Goal: Task Accomplishment & Management: Manage account settings

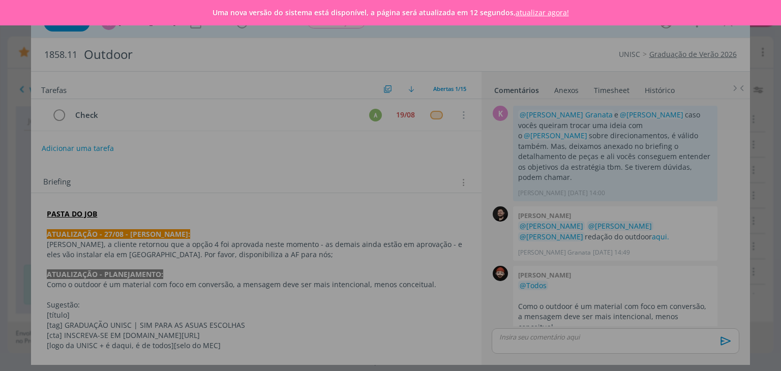
scroll to position [803, 0]
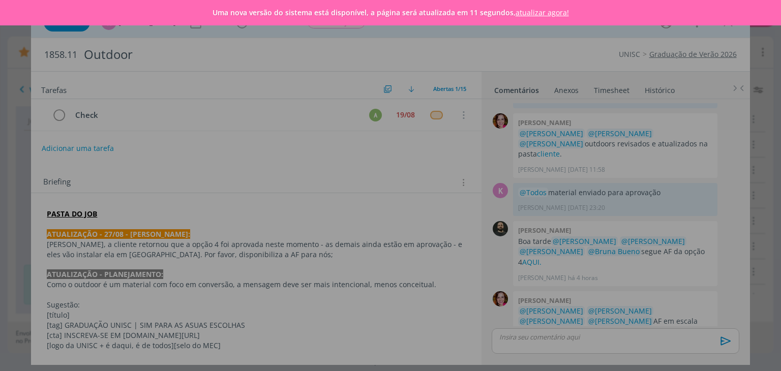
click at [550, 10] on link "atualizar agora!" at bounding box center [542, 13] width 53 height 10
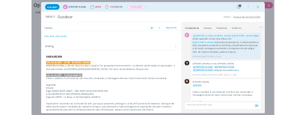
scroll to position [761, 0]
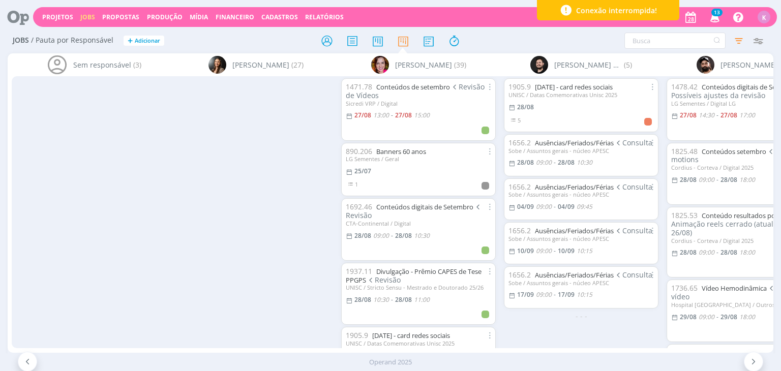
scroll to position [0, 332]
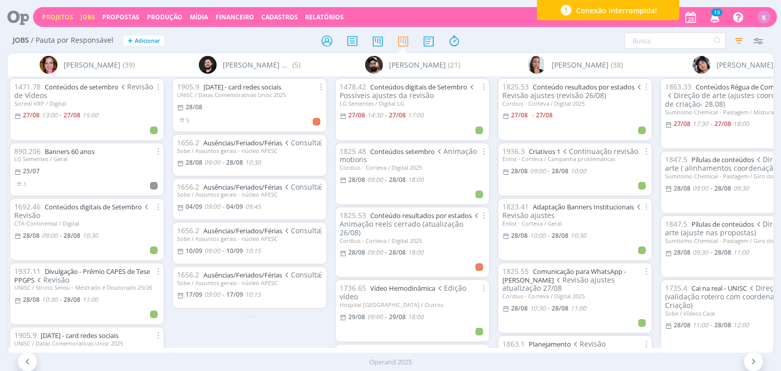
click at [51, 14] on link "Projetos" at bounding box center [57, 17] width 31 height 9
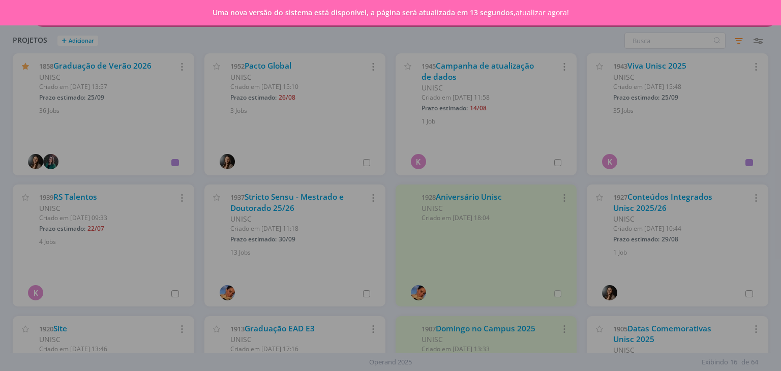
click at [538, 14] on link "atualizar agora!" at bounding box center [542, 13] width 53 height 10
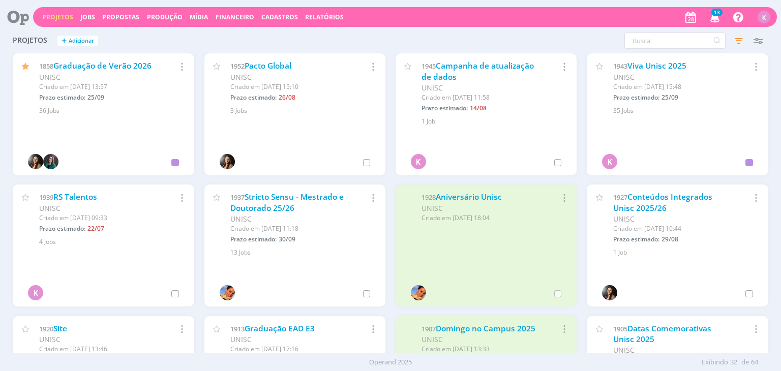
click at [294, 205] on div "1937 Stricto Sensu - Mestrado e Doutorado 25/26" at bounding box center [290, 203] width 120 height 22
click at [287, 204] on link "Stricto Sensu - Mestrado e Doutorado 25/26" at bounding box center [286, 203] width 113 height 22
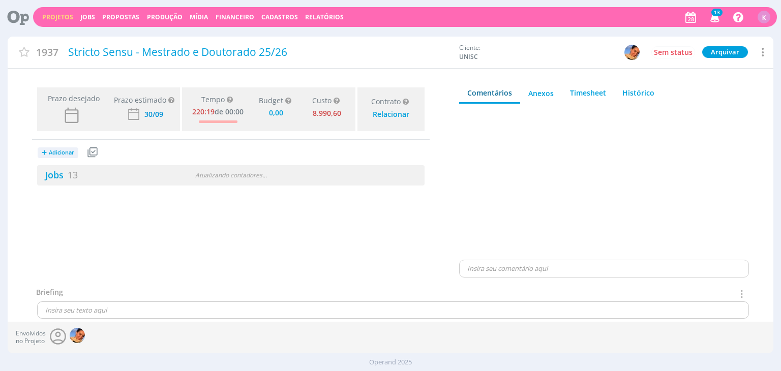
type input "0,00"
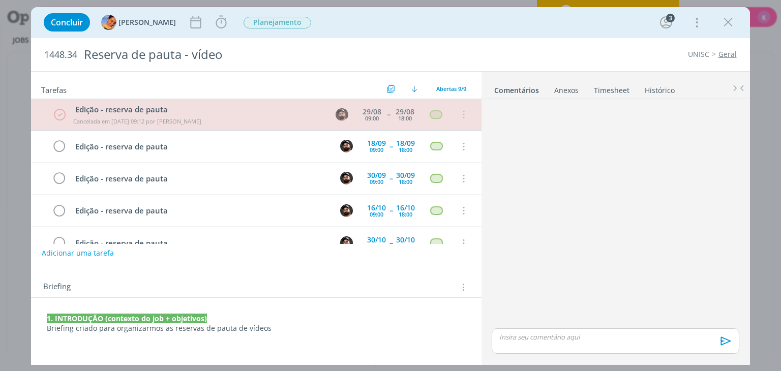
click at [709, 226] on div "dialog" at bounding box center [615, 214] width 255 height 223
drag, startPoint x: 318, startPoint y: 118, endPoint x: 318, endPoint y: 127, distance: 8.7
click at [318, 127] on td "Edição - reserva de pauta Cancelada em 28/08 às 09:12 por Karoline Arend" at bounding box center [196, 114] width 255 height 27
click at [111, 144] on div "Edição - reserva de pauta" at bounding box center [201, 146] width 260 height 13
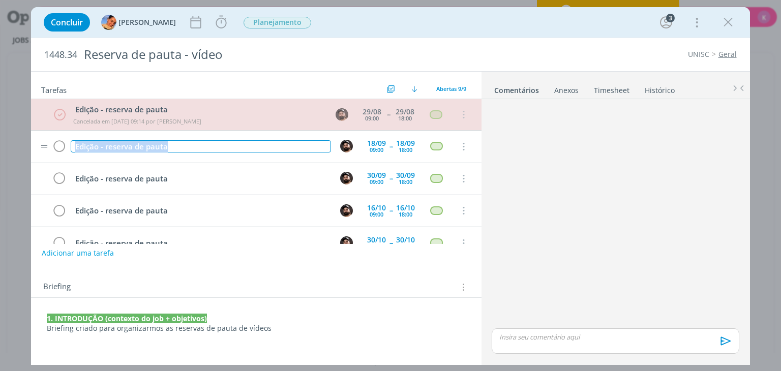
click at [111, 144] on div "Edição - reserva de pauta" at bounding box center [201, 146] width 260 height 13
copy div "Edição - reserva de pauta"
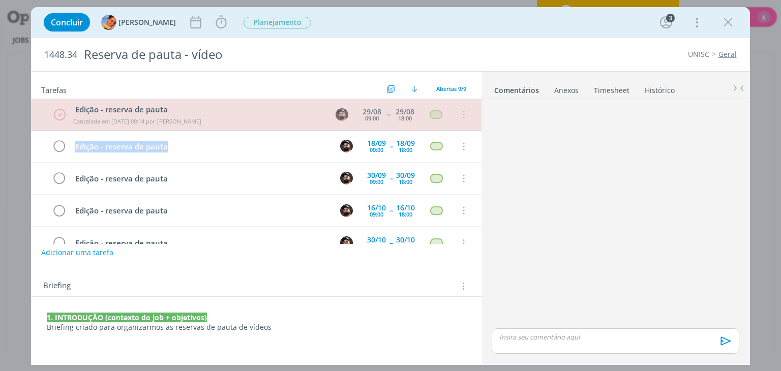
click at [57, 251] on button "Adicionar uma tarefa" at bounding box center [77, 252] width 72 height 17
paste input "Edição - reserva de pauta"
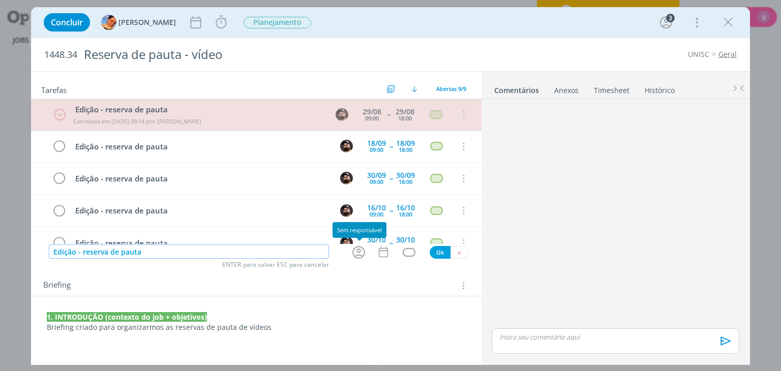
click at [358, 254] on icon "dialog" at bounding box center [359, 253] width 16 height 16
type input "Edição - reserva de pauta"
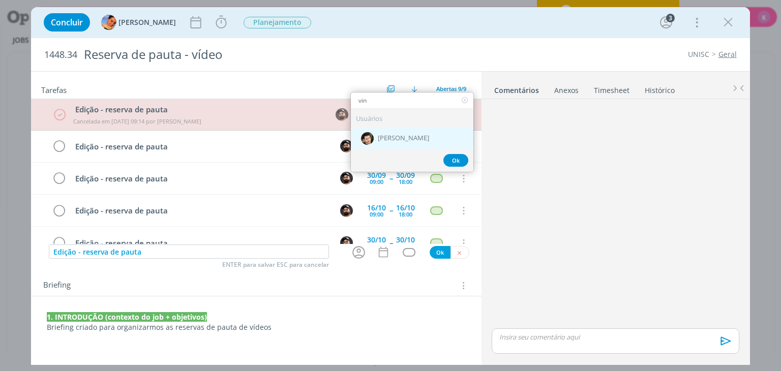
type input "vin"
click at [429, 136] on span "[PERSON_NAME]" at bounding box center [403, 138] width 51 height 8
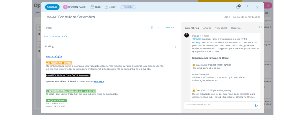
scroll to position [1497, 0]
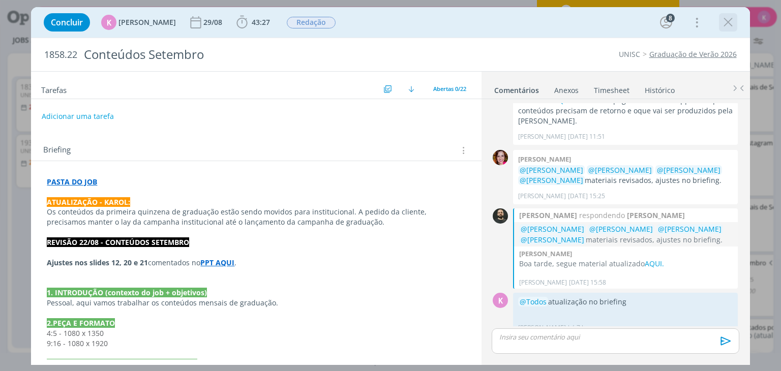
click at [729, 21] on icon "dialog" at bounding box center [728, 22] width 15 height 15
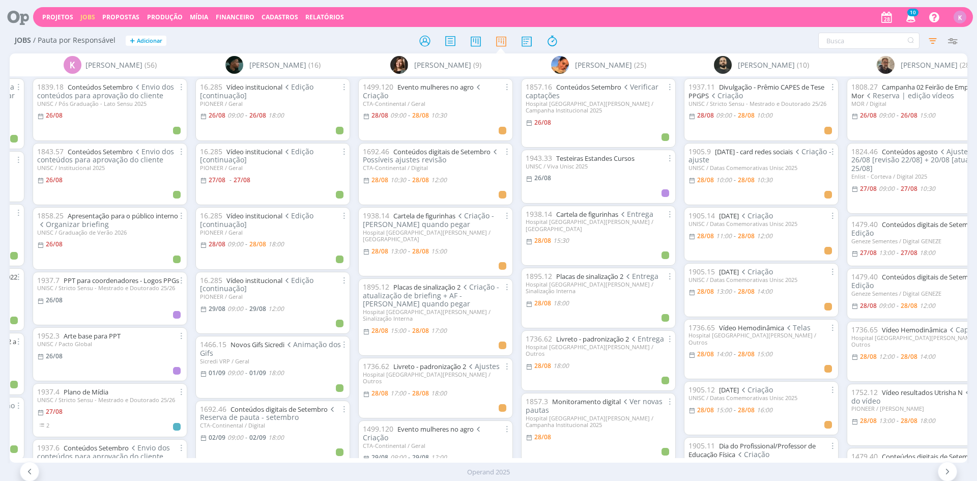
scroll to position [0, 1789]
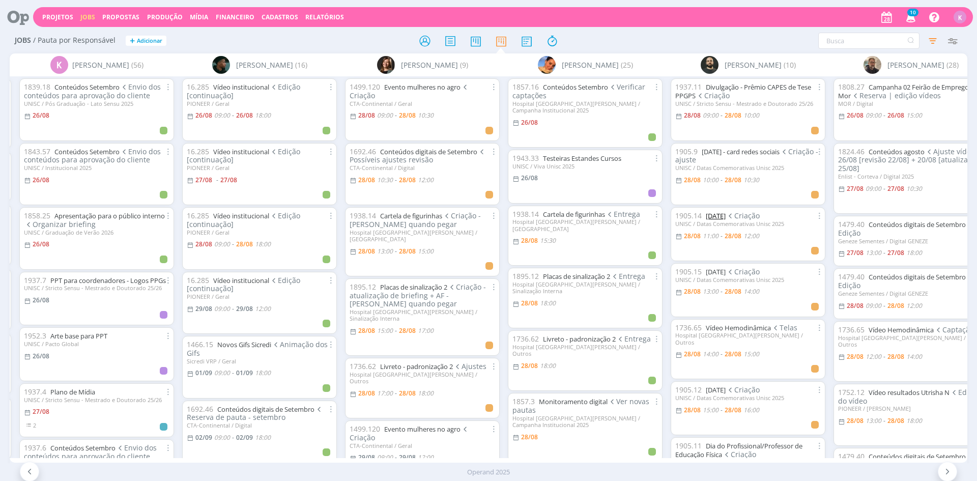
click at [725, 216] on link "[DATE]" at bounding box center [716, 215] width 20 height 9
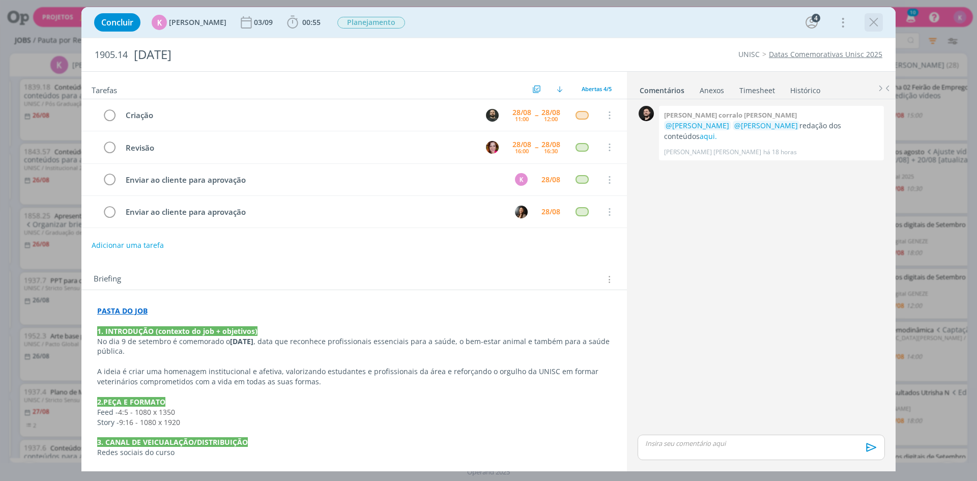
drag, startPoint x: 871, startPoint y: 22, endPoint x: 282, endPoint y: 196, distance: 613.7
click at [871, 22] on icon "dialog" at bounding box center [873, 22] width 15 height 15
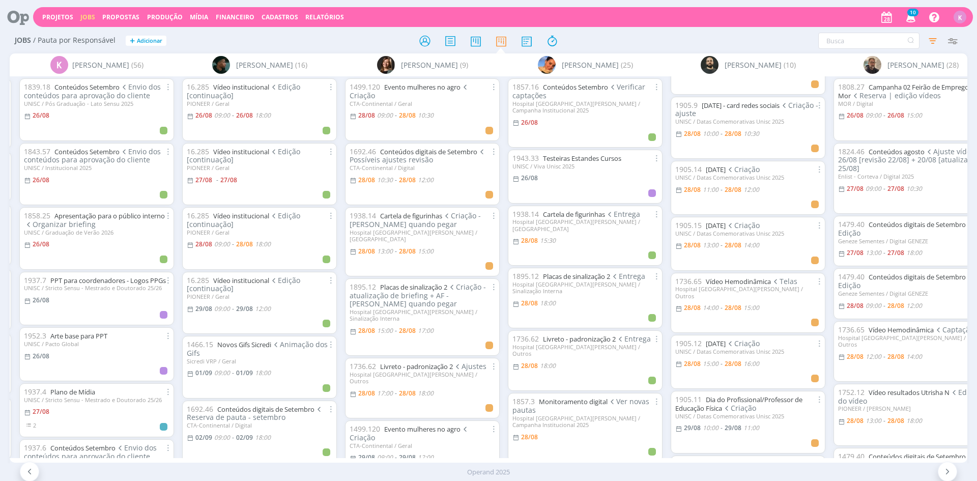
scroll to position [51, 0]
click at [725, 168] on link "Dia do Médico Veterinário" at bounding box center [716, 164] width 20 height 9
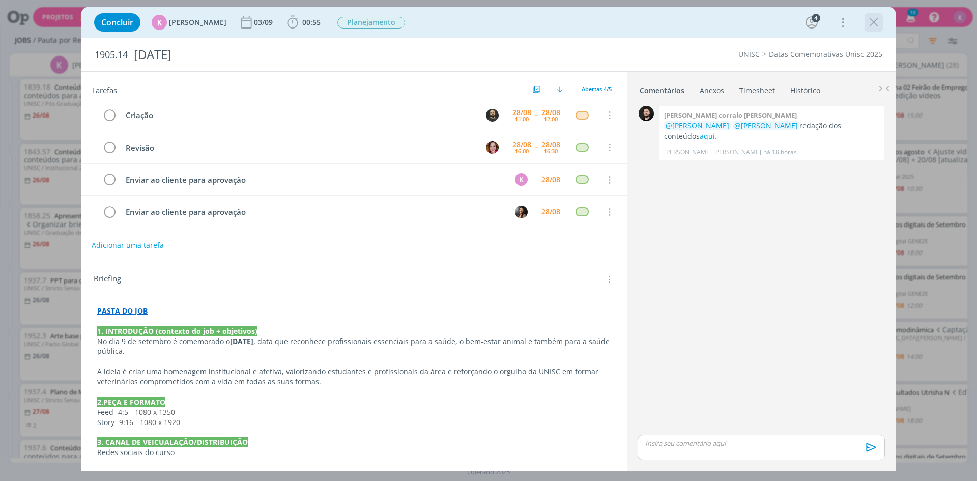
click at [873, 26] on icon "dialog" at bounding box center [873, 22] width 15 height 15
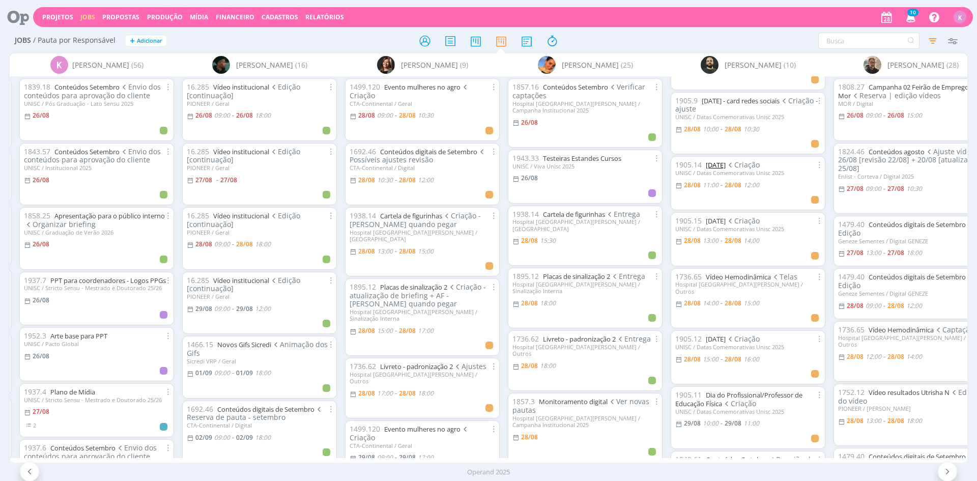
click at [723, 166] on link "Dia do Médico Veterinário" at bounding box center [716, 164] width 20 height 9
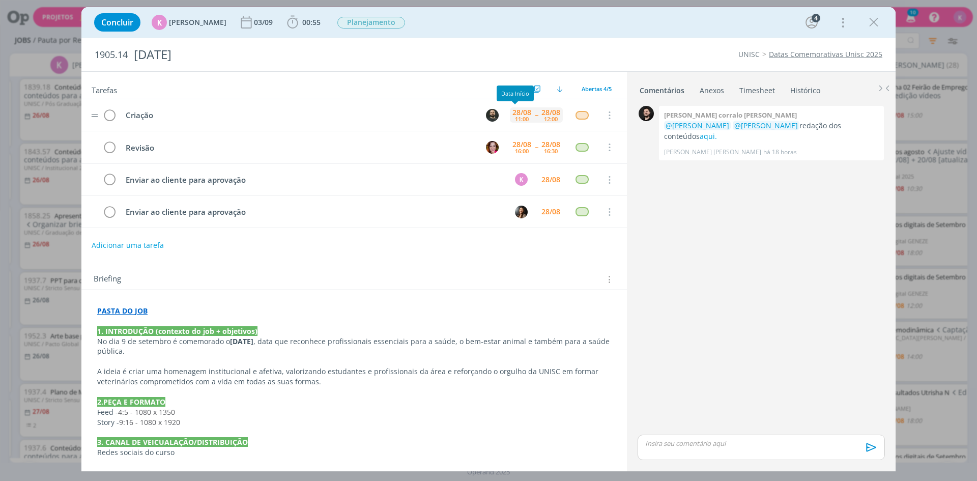
click at [518, 117] on div "28/08 11:00" at bounding box center [522, 114] width 24 height 15
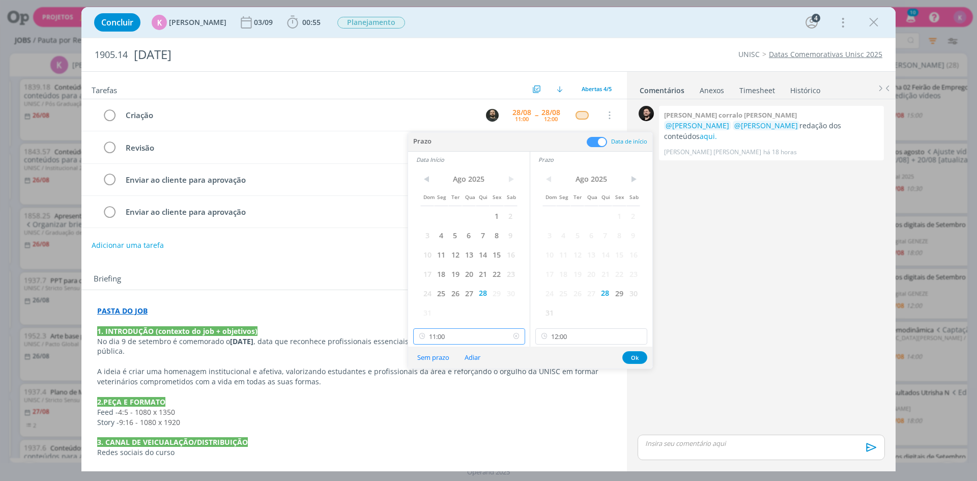
click at [464, 336] on input "11:00" at bounding box center [469, 336] width 112 height 16
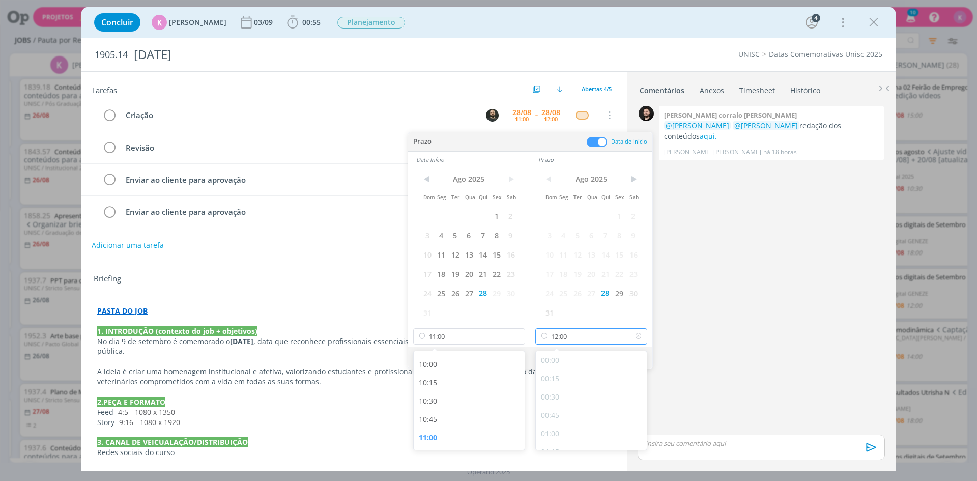
click at [591, 340] on input "12:00" at bounding box center [591, 336] width 112 height 16
click at [583, 391] on div "17:00" at bounding box center [593, 397] width 114 height 18
type input "17:00"
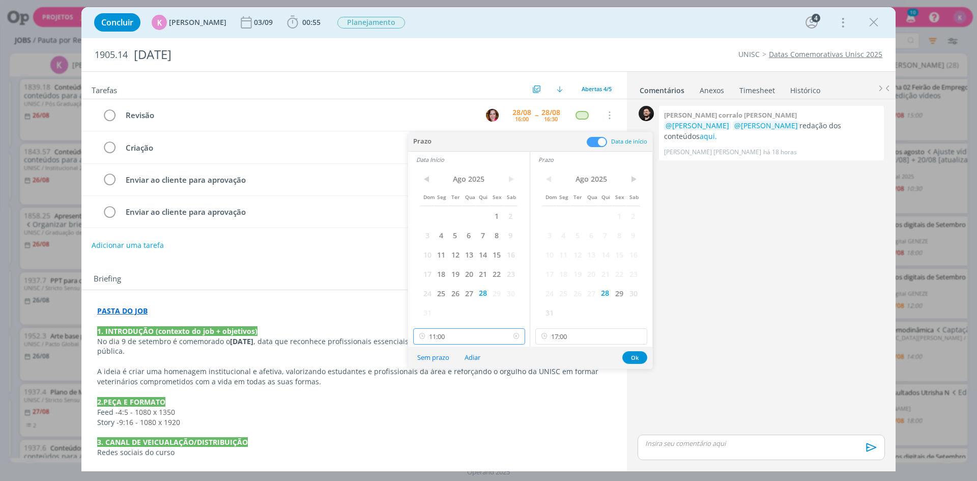
scroll to position [728, 0]
click at [464, 333] on input "11:00" at bounding box center [469, 336] width 112 height 16
click at [483, 389] on div "16:00" at bounding box center [471, 397] width 114 height 18
type input "16:00"
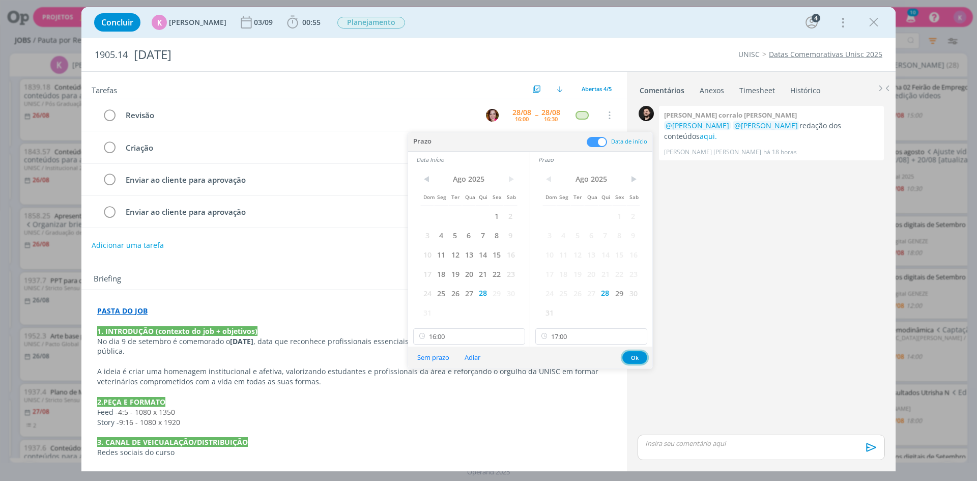
click at [639, 355] on button "Ok" at bounding box center [634, 357] width 25 height 13
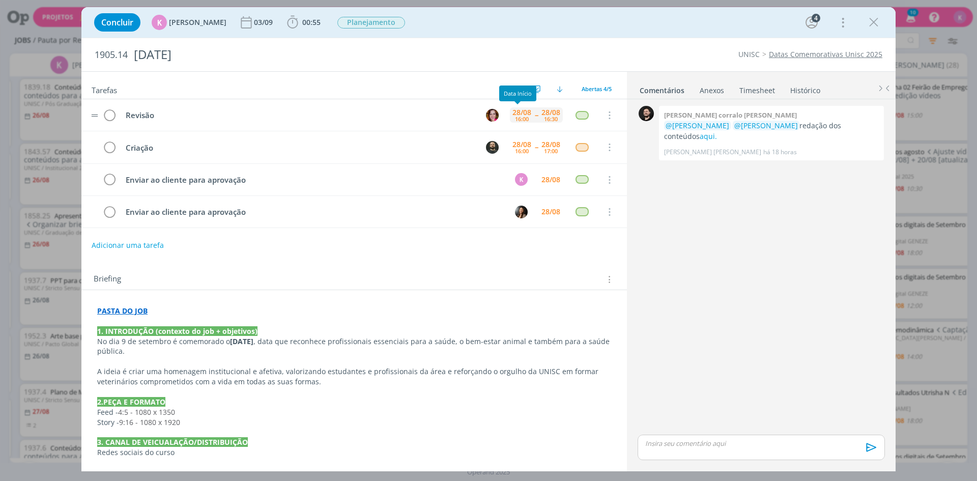
click at [524, 110] on div "28/08" at bounding box center [521, 112] width 19 height 7
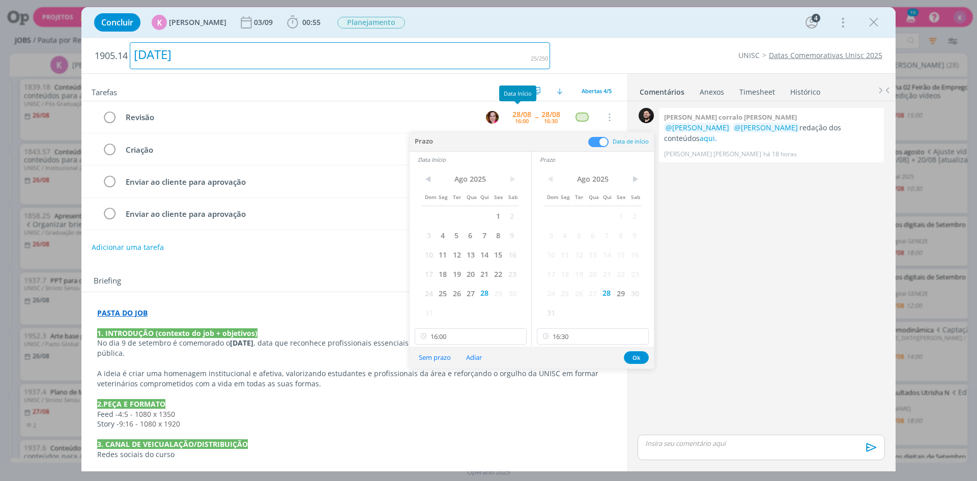
click at [494, 56] on div "Dia do Médico Veterinário" at bounding box center [340, 55] width 420 height 27
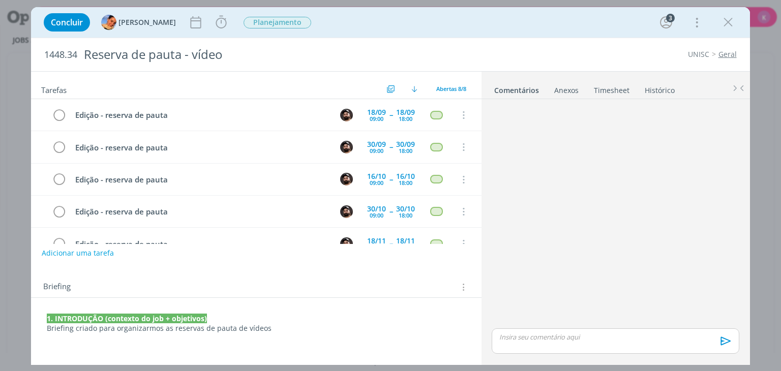
click at [90, 78] on div "Tarefas Usar Job de template Criar template a partir deste job Visualizar Templ…" at bounding box center [256, 85] width 450 height 27
click at [722, 222] on div "dialog" at bounding box center [615, 214] width 255 height 223
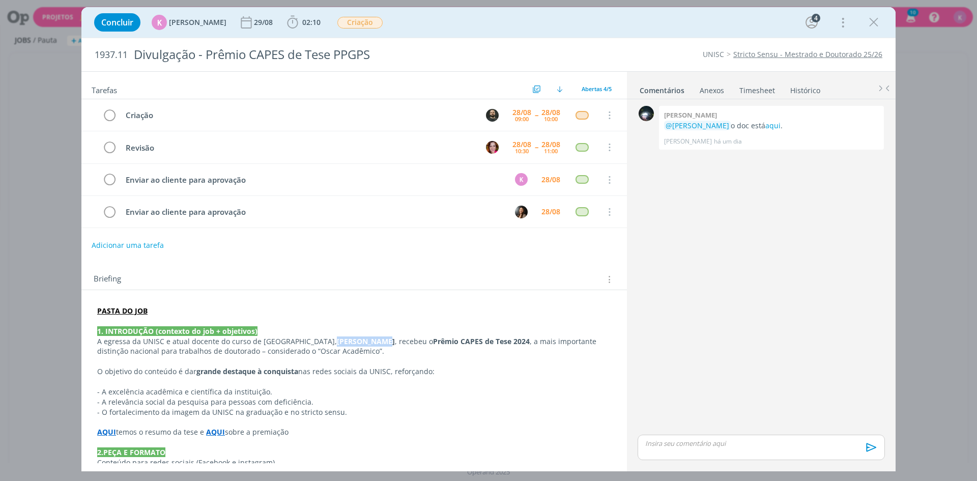
drag, startPoint x: 350, startPoint y: 343, endPoint x: 302, endPoint y: 342, distance: 48.8
click at [337, 342] on strong "[PERSON_NAME]" at bounding box center [366, 341] width 58 height 10
copy strong "[PERSON_NAME]"
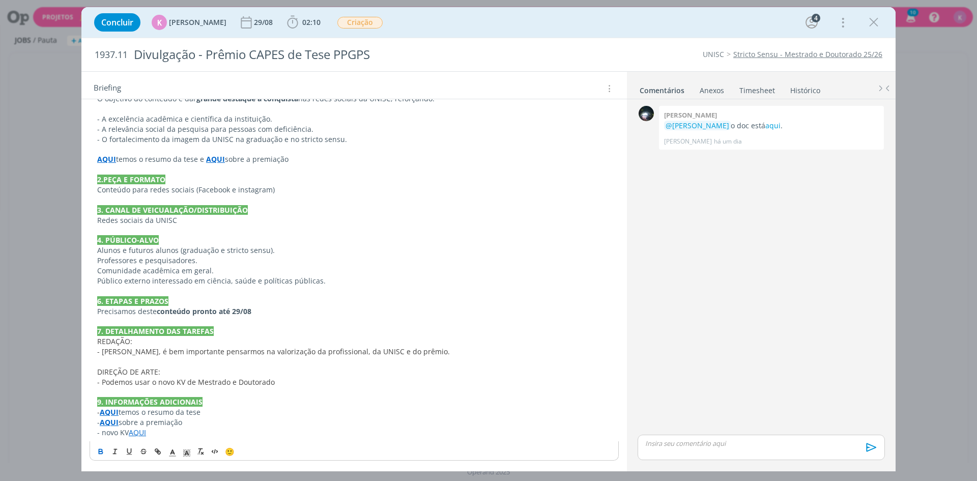
scroll to position [274, 0]
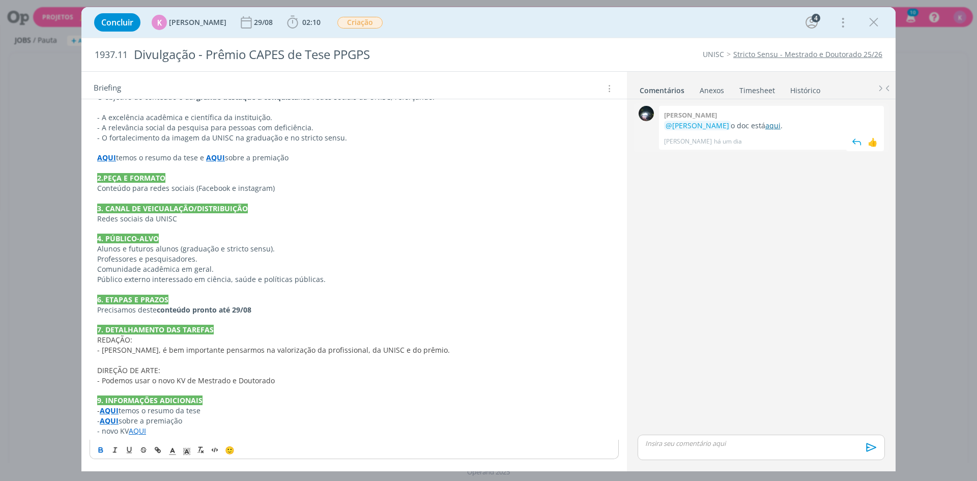
click at [766, 130] on link "aqui" at bounding box center [772, 126] width 15 height 10
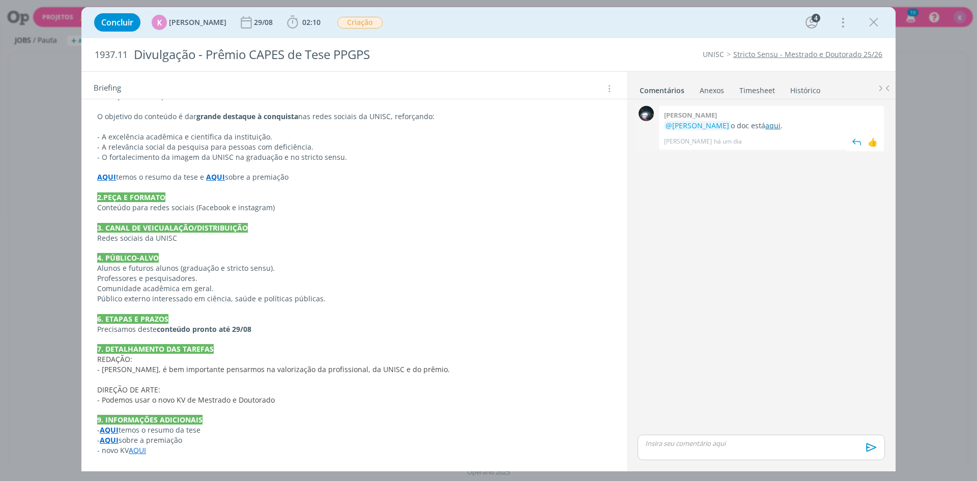
scroll to position [255, 0]
click at [769, 129] on link "aqui" at bounding box center [772, 126] width 15 height 10
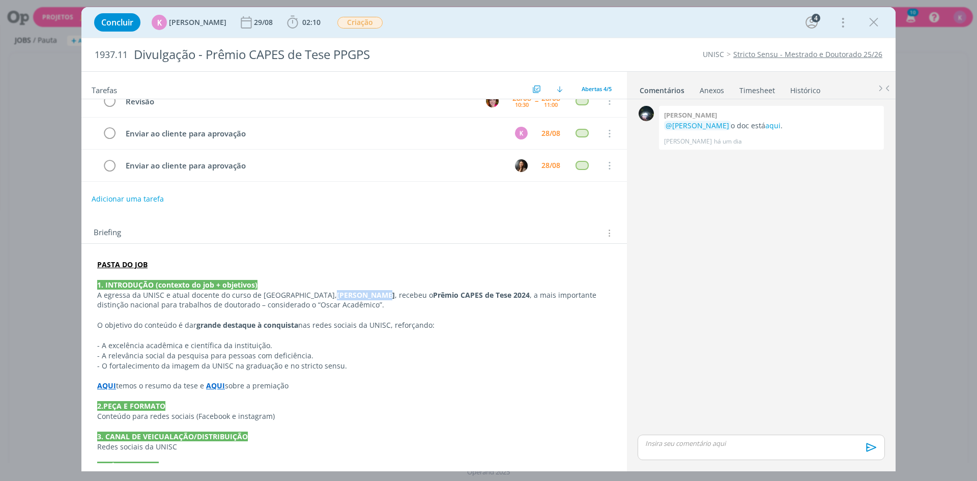
scroll to position [0, 0]
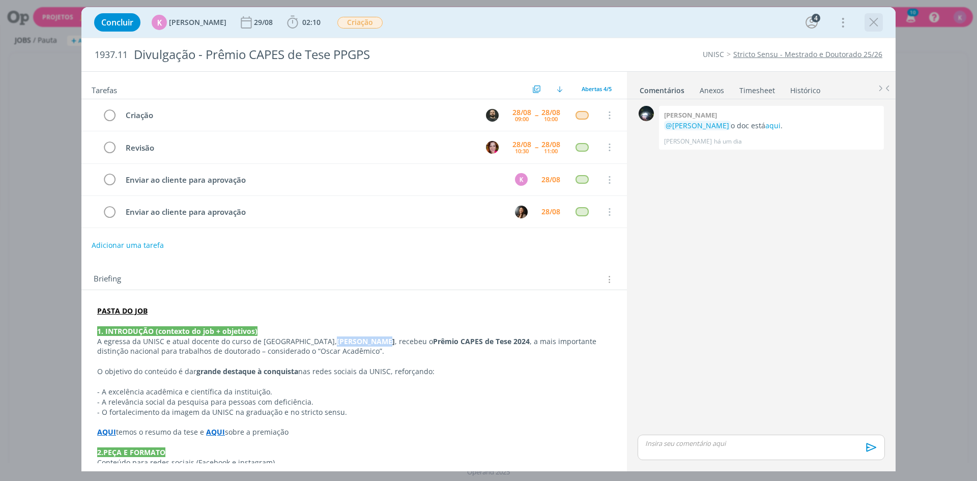
click at [879, 22] on icon "dialog" at bounding box center [873, 22] width 15 height 15
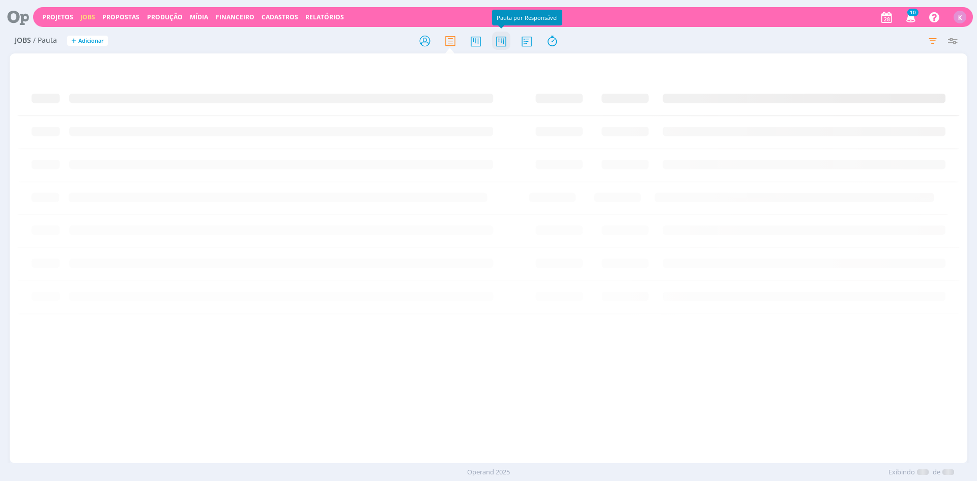
click at [493, 48] on icon at bounding box center [501, 41] width 18 height 20
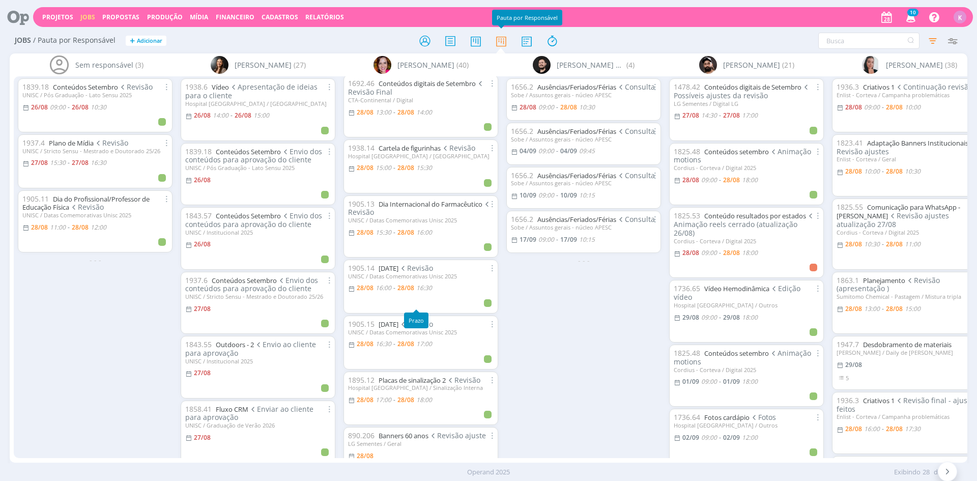
scroll to position [254, 0]
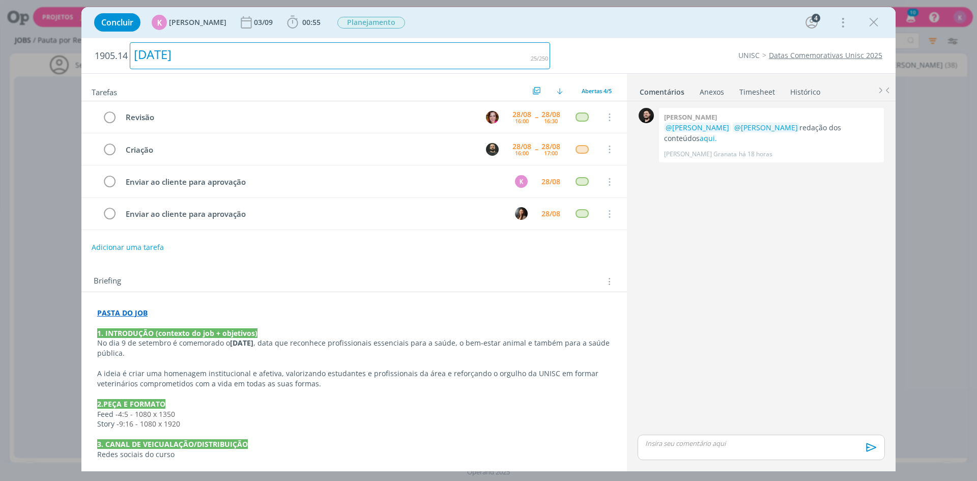
scroll to position [51, 0]
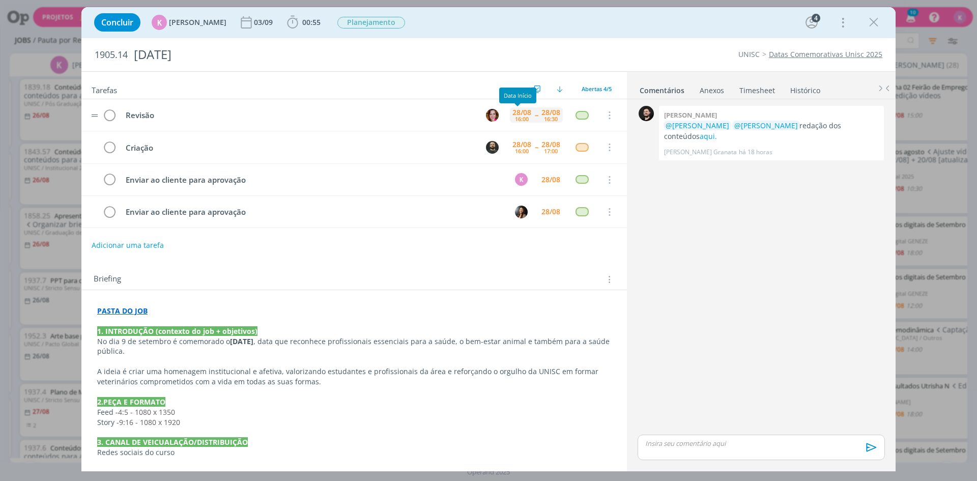
click at [514, 112] on div "28/08" at bounding box center [521, 112] width 19 height 7
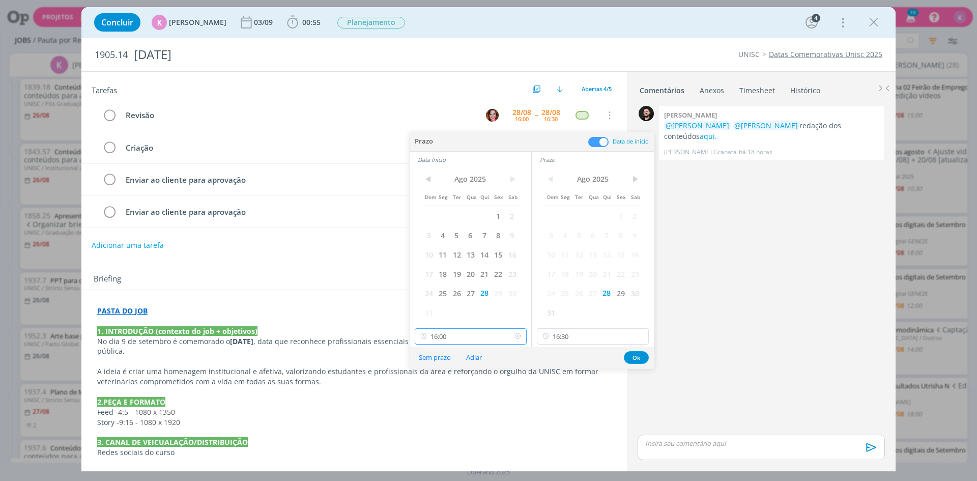
click at [490, 339] on input "16:00" at bounding box center [471, 336] width 112 height 16
click at [555, 333] on input "16:30" at bounding box center [593, 336] width 112 height 16
click at [563, 396] on div "18:00" at bounding box center [594, 395] width 114 height 18
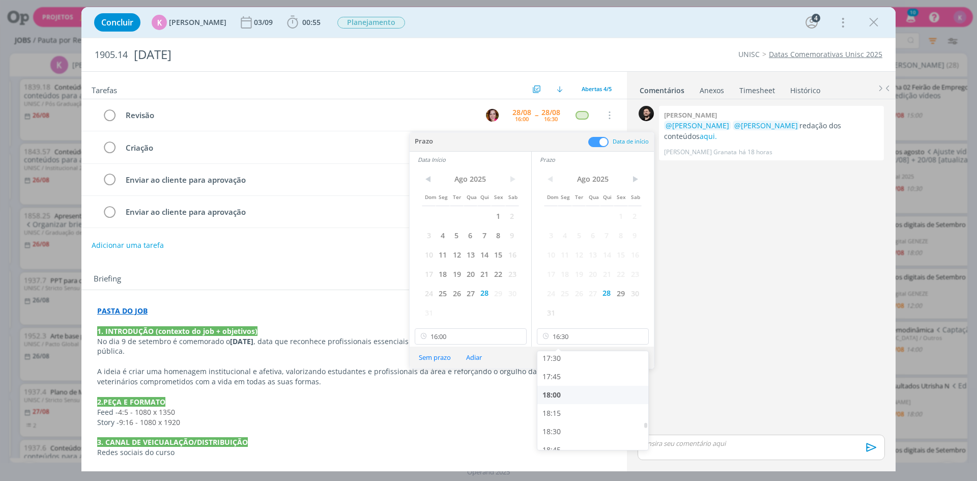
type input "18:00"
click at [477, 77] on div "Tarefas Usar Job de template Criar template a partir deste job Visualizar Templ…" at bounding box center [353, 85] width 545 height 27
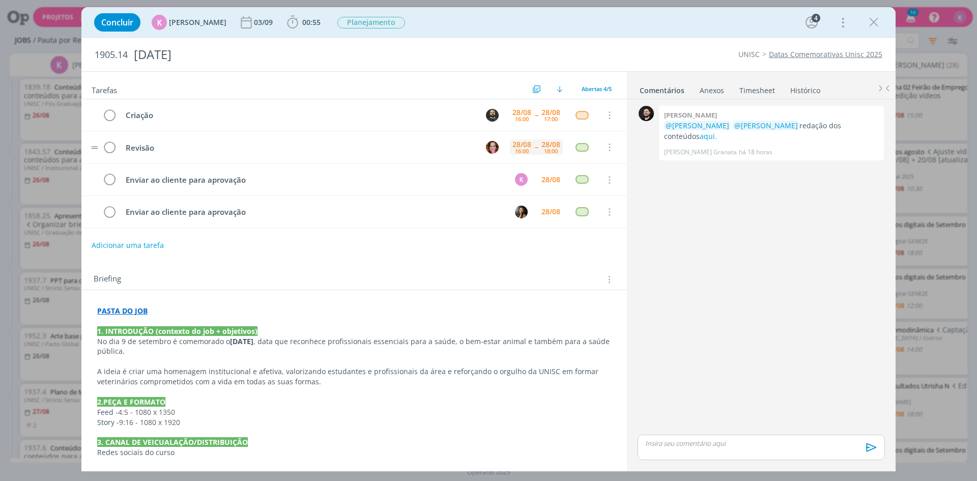
click at [518, 142] on div "28/08" at bounding box center [521, 144] width 19 height 7
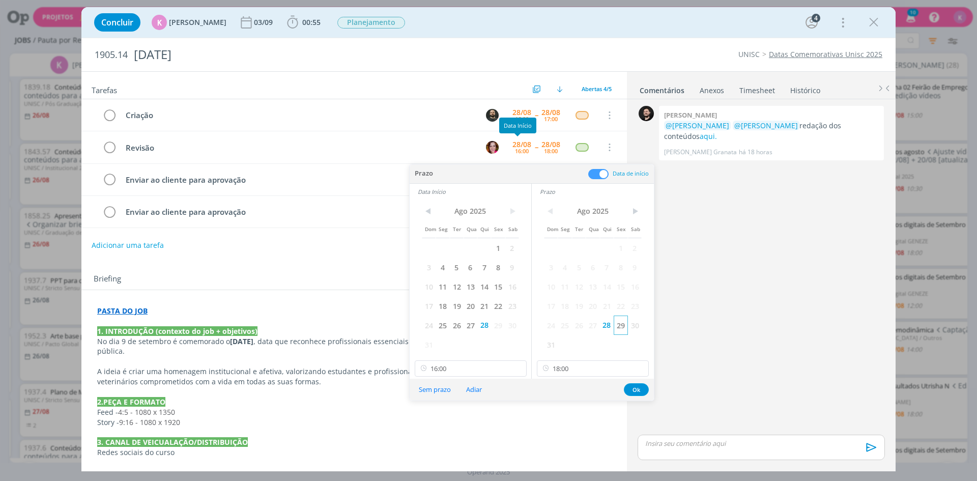
click at [618, 328] on span "29" at bounding box center [620, 324] width 14 height 19
click at [498, 326] on span "29" at bounding box center [498, 324] width 14 height 19
click at [453, 370] on input "16:00" at bounding box center [471, 368] width 112 height 16
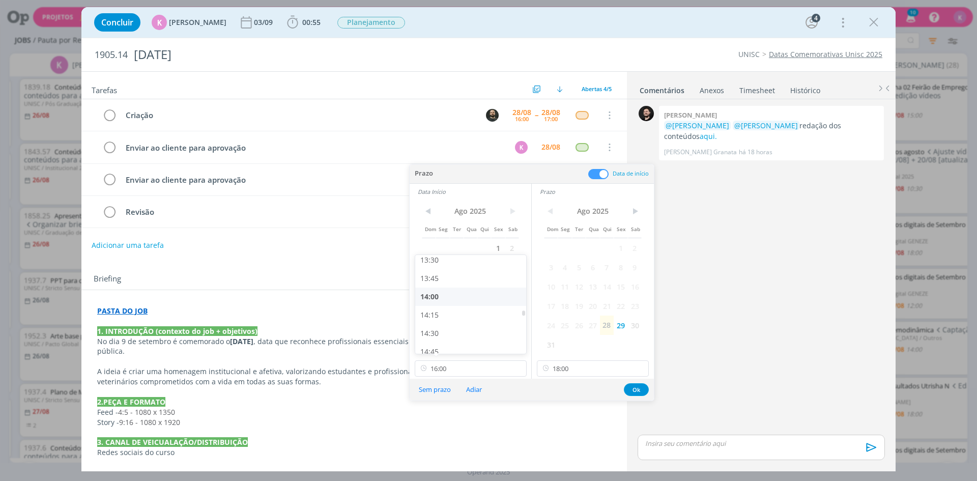
click at [436, 295] on div "14:00" at bounding box center [472, 296] width 114 height 18
type input "14:00"
click at [570, 370] on input "18:00" at bounding box center [593, 368] width 112 height 16
click at [569, 289] on div "14:30" at bounding box center [594, 288] width 114 height 18
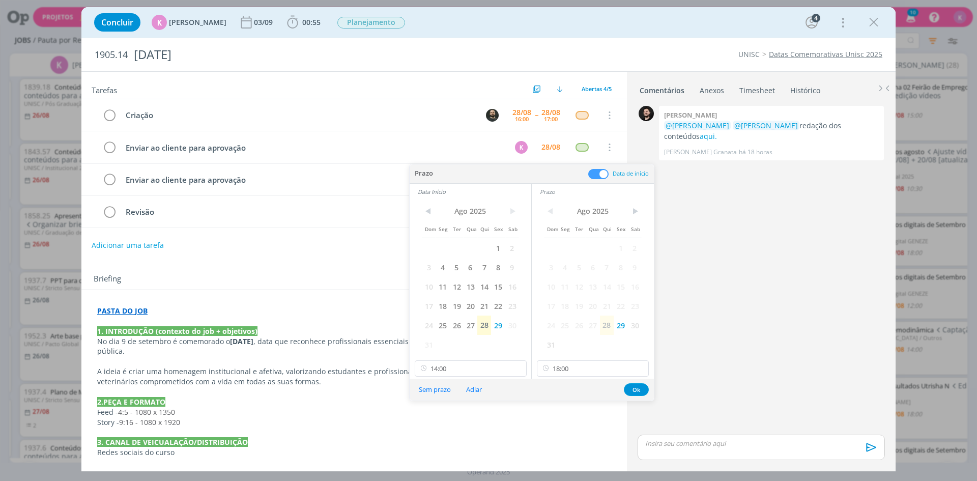
type input "14:30"
click at [639, 383] on button "Ok" at bounding box center [636, 389] width 25 height 13
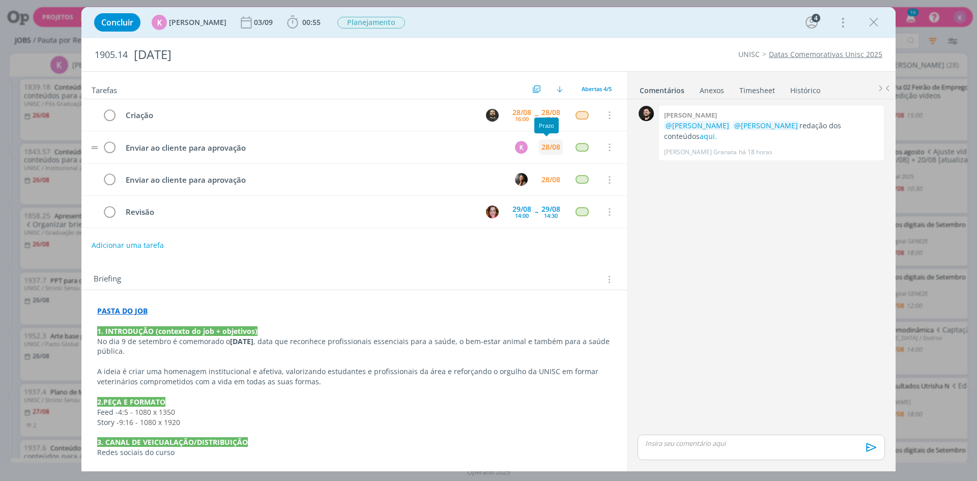
click at [546, 146] on div "28/08" at bounding box center [550, 146] width 19 height 7
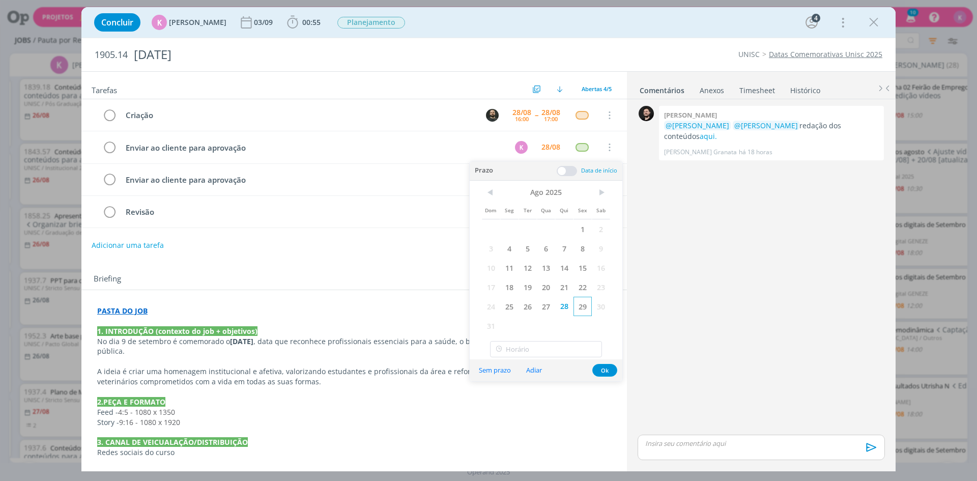
click at [582, 302] on span "29" at bounding box center [582, 306] width 18 height 19
click at [608, 364] on button "Ok" at bounding box center [604, 370] width 25 height 13
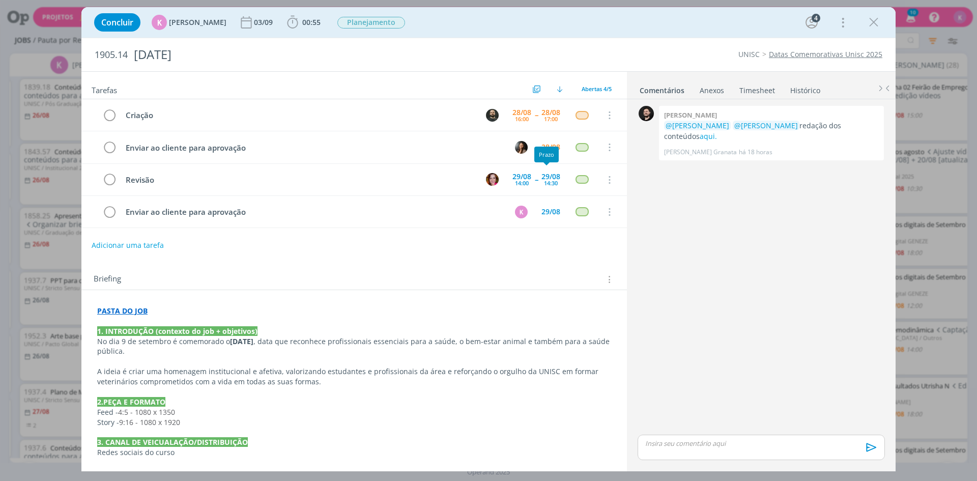
click at [546, 147] on div "Prazo" at bounding box center [546, 154] width 24 height 16
click at [547, 143] on div "28/08" at bounding box center [550, 146] width 19 height 7
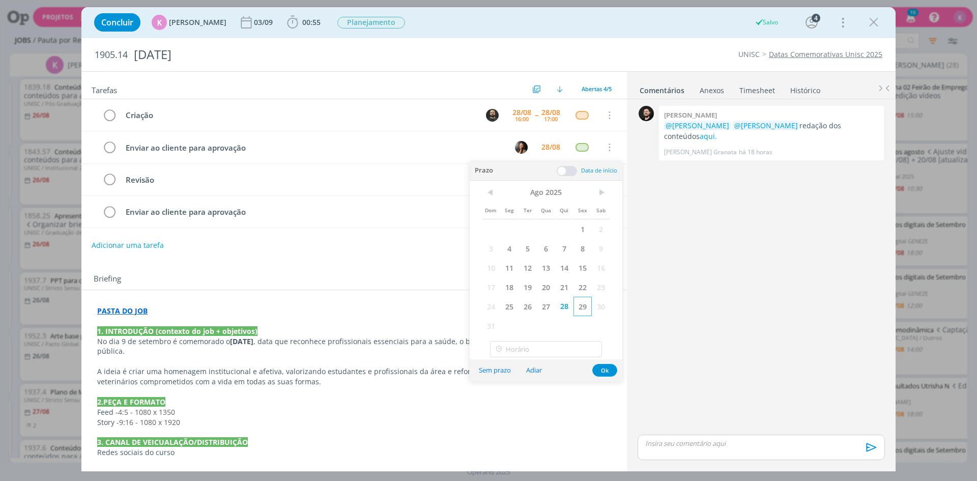
click at [583, 303] on span "29" at bounding box center [582, 306] width 18 height 19
click at [605, 374] on button "Ok" at bounding box center [604, 370] width 25 height 13
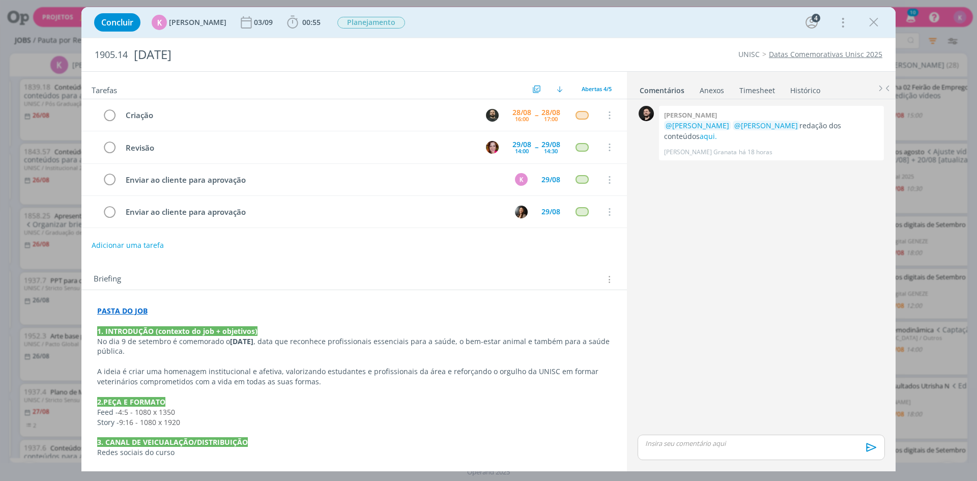
drag, startPoint x: 867, startPoint y: 25, endPoint x: 9, endPoint y: 348, distance: 916.9
click at [867, 25] on icon "dialog" at bounding box center [873, 22] width 15 height 15
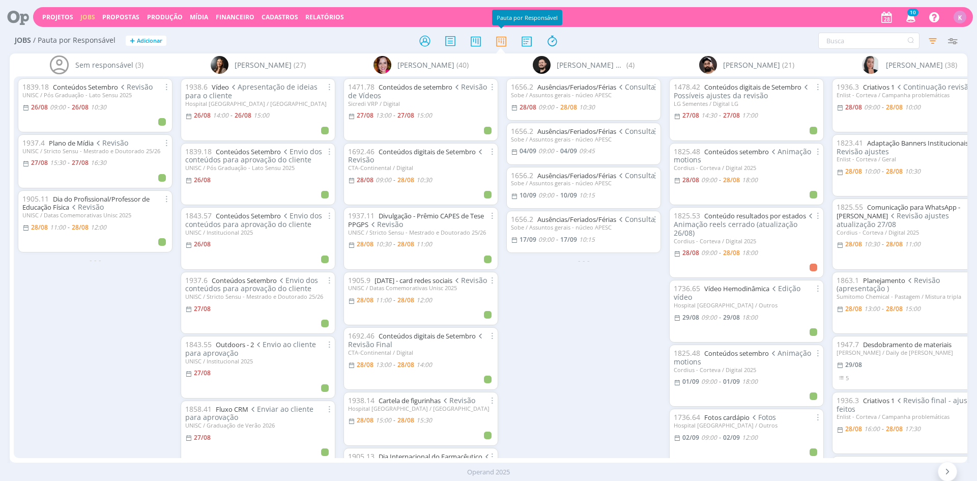
scroll to position [254, 0]
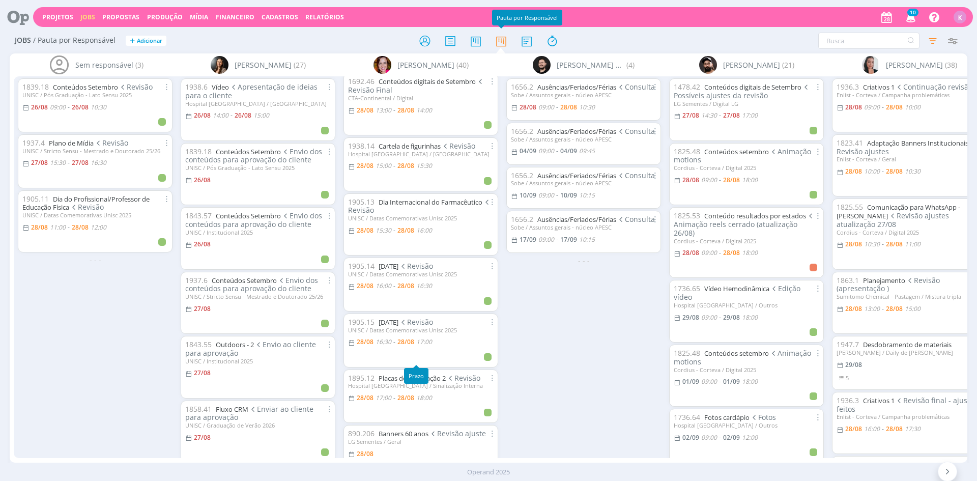
click at [431, 346] on span "17:00" at bounding box center [424, 341] width 16 height 9
type input "17:00"
type input "16:30"
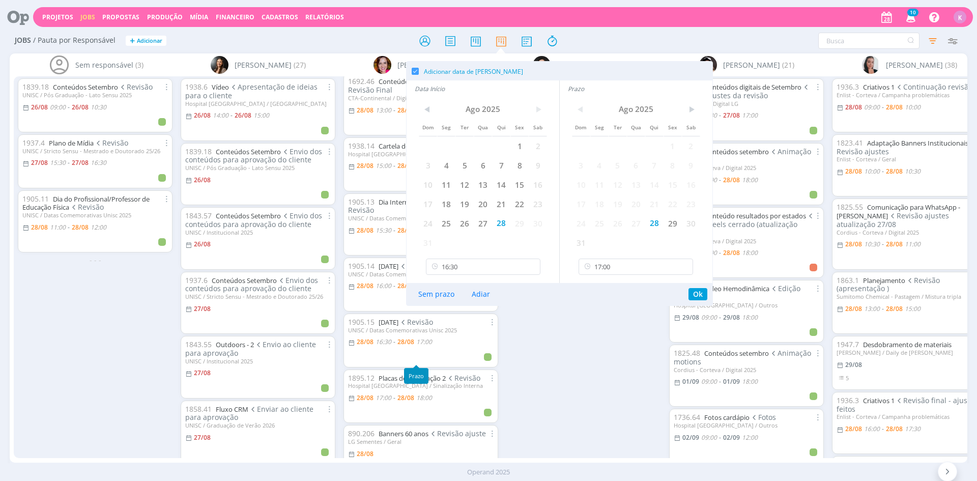
click at [535, 361] on div "1656.2 Ausências/Feriados/Férias Consulta Sobe / Assuntos gerais - núcleo APESC…" at bounding box center [583, 266] width 163 height 381
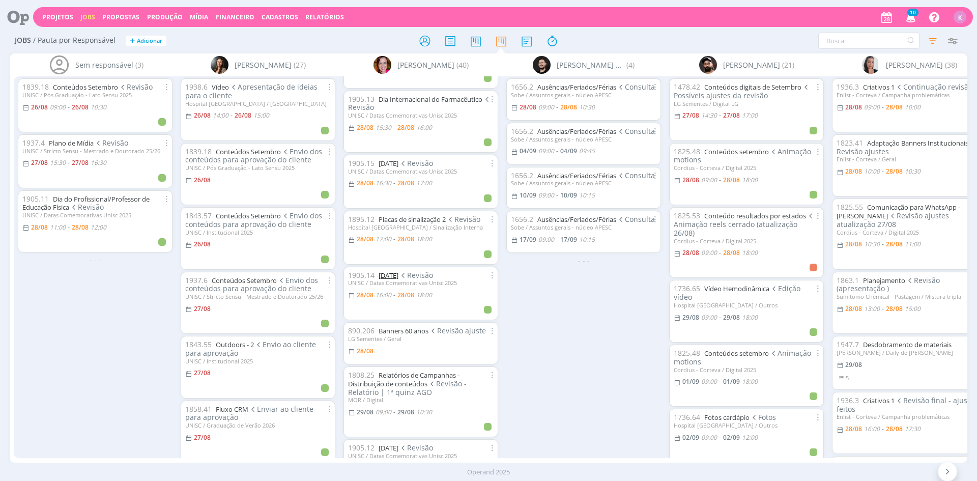
scroll to position [356, 0]
click at [438, 225] on link "Placas de sinalização 2" at bounding box center [411, 220] width 67 height 9
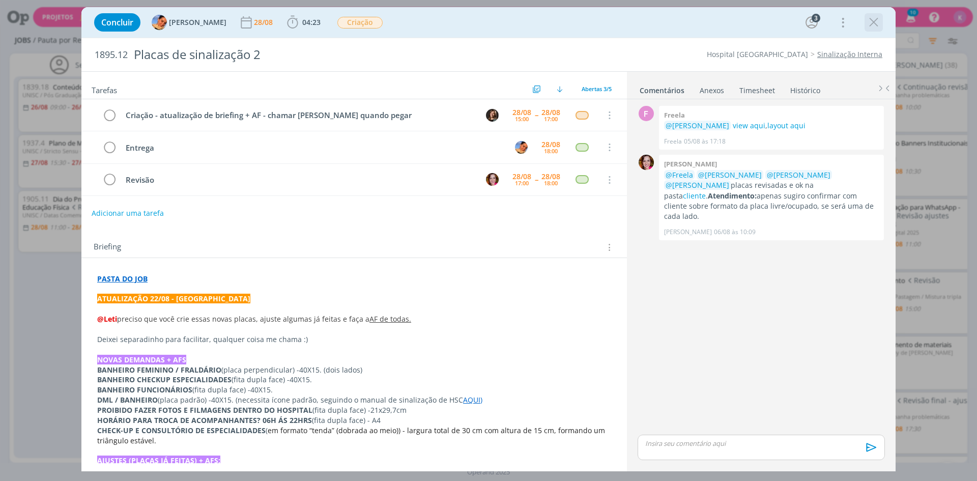
click at [879, 26] on icon "dialog" at bounding box center [873, 22] width 15 height 15
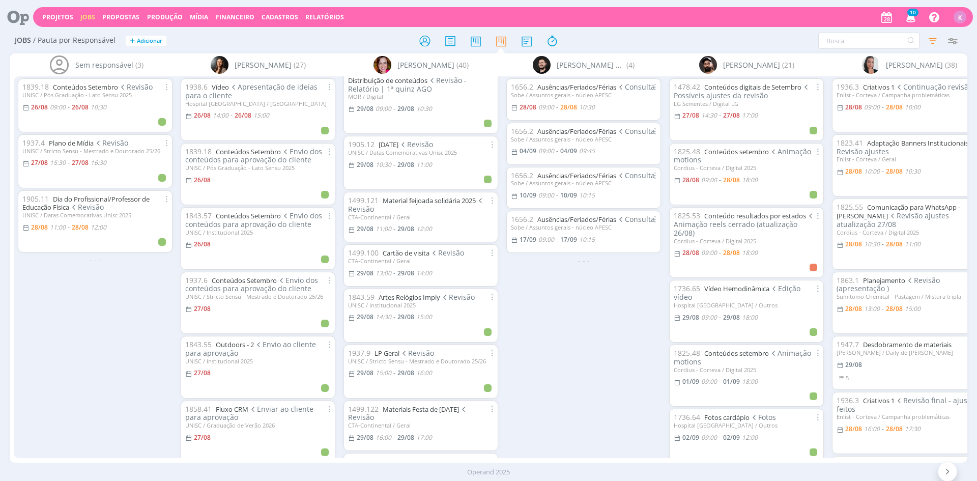
scroll to position [661, 0]
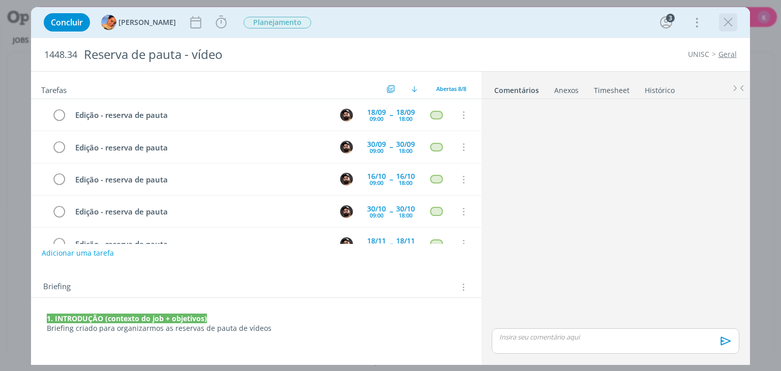
click at [732, 27] on icon "dialog" at bounding box center [728, 22] width 15 height 15
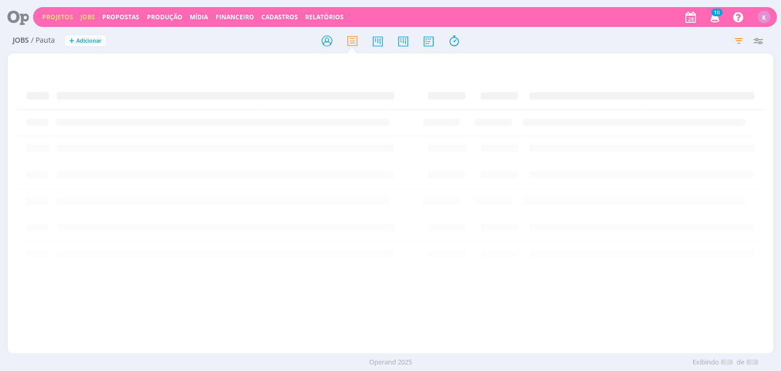
click at [57, 13] on link "Projetos" at bounding box center [57, 17] width 31 height 9
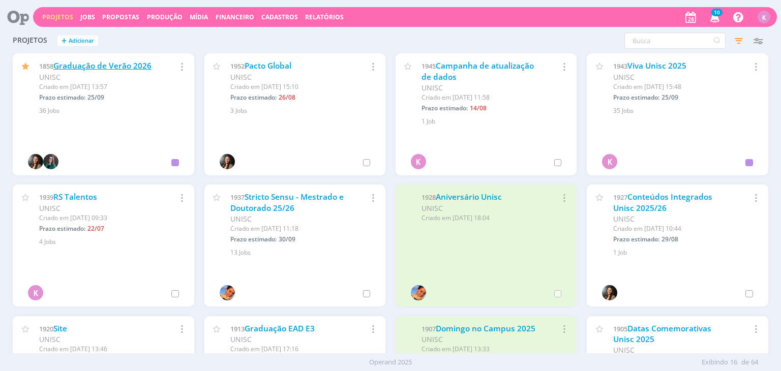
click at [148, 64] on link "Graduação de Verão 2026" at bounding box center [102, 66] width 98 height 11
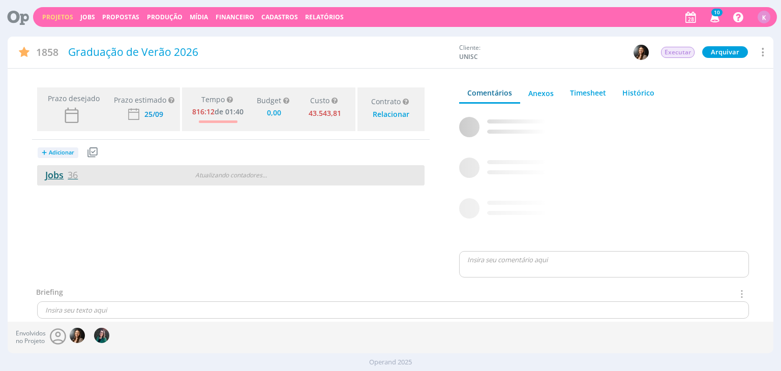
type input "0,00"
click at [69, 171] on span "36" at bounding box center [73, 175] width 10 height 12
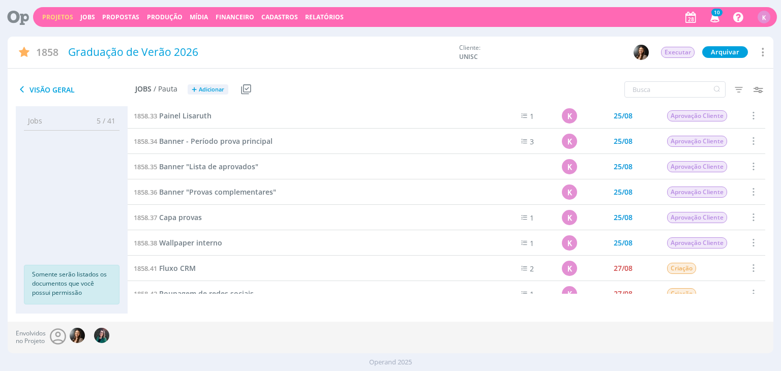
scroll to position [665, 0]
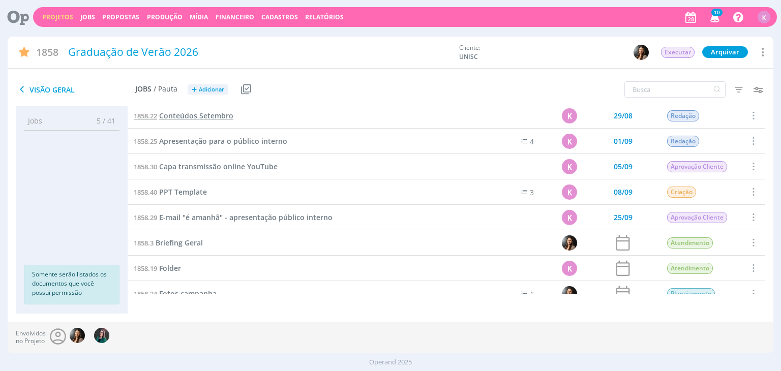
click at [219, 117] on span "Conteúdos Setembro" at bounding box center [196, 116] width 74 height 10
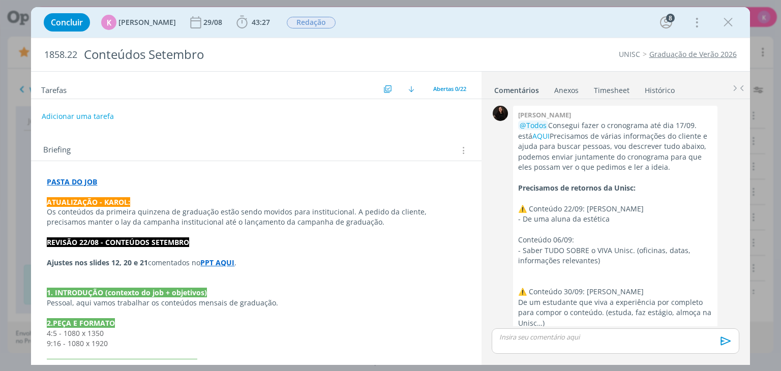
scroll to position [1581, 0]
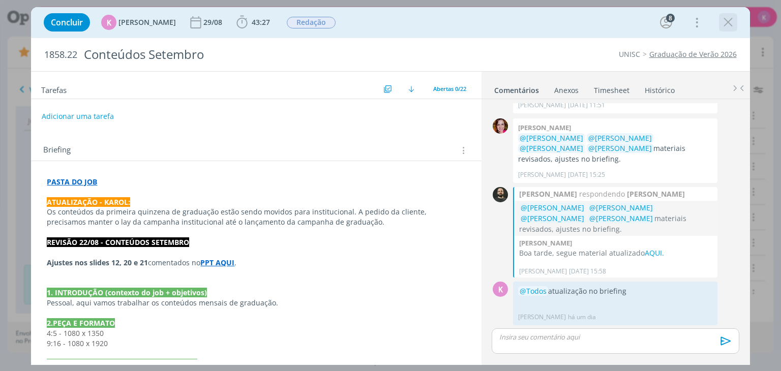
click at [727, 25] on icon "dialog" at bounding box center [728, 22] width 15 height 15
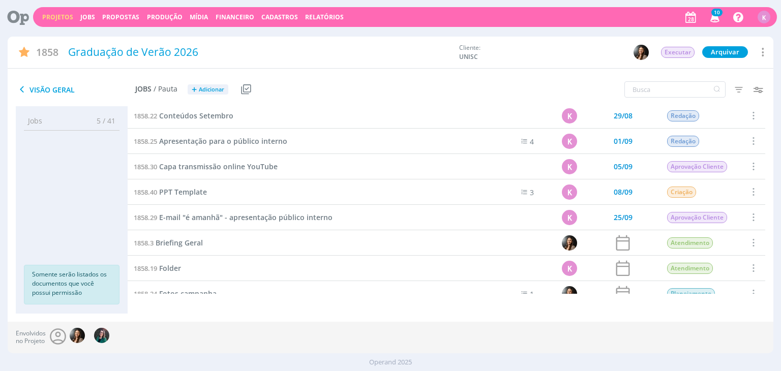
click at [211, 123] on div "1858.22 Conteúdos Setembro" at bounding box center [302, 115] width 348 height 25
click at [211, 118] on span "Conteúdos Setembro" at bounding box center [196, 116] width 74 height 10
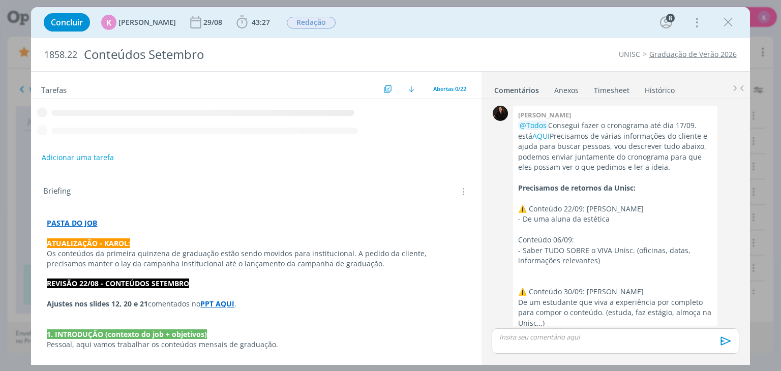
scroll to position [1581, 0]
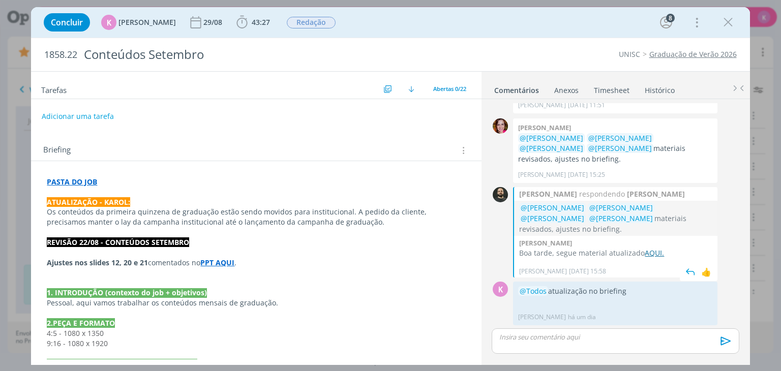
click at [652, 255] on link "AQUI." at bounding box center [654, 253] width 19 height 10
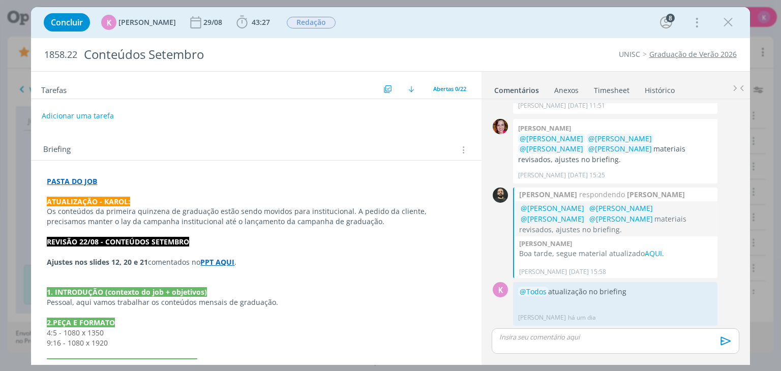
scroll to position [0, 0]
click at [482, 257] on div "0 [PERSON_NAME] @Todos Consegui fazer o cronograma até dia 17/09. está AQUI Pre…" at bounding box center [616, 231] width 269 height 264
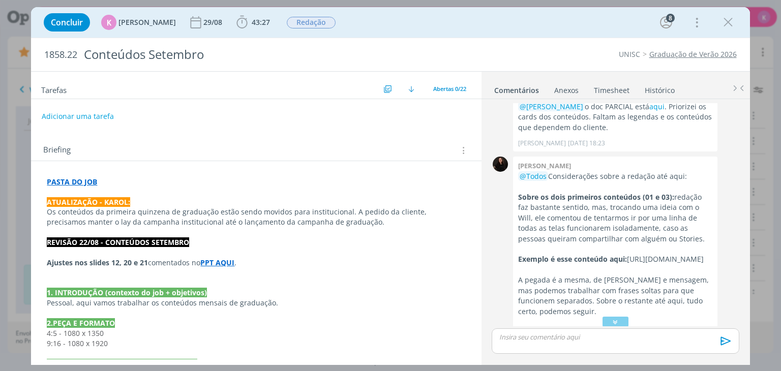
scroll to position [1021, 0]
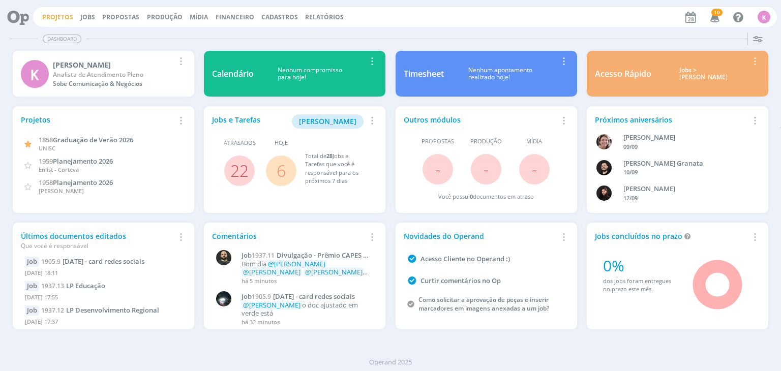
click at [63, 15] on link "Projetos" at bounding box center [57, 17] width 31 height 9
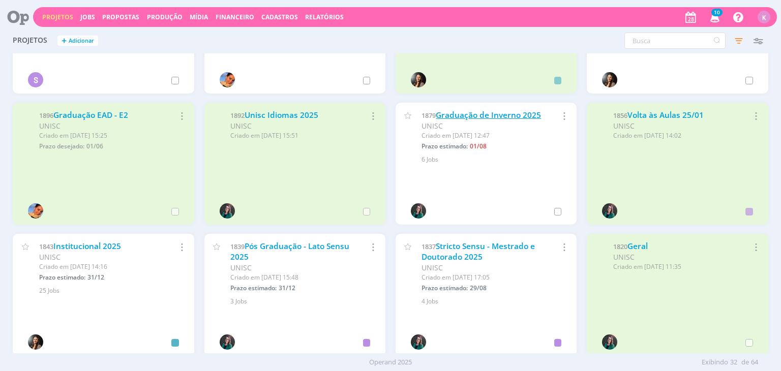
scroll to position [407, 0]
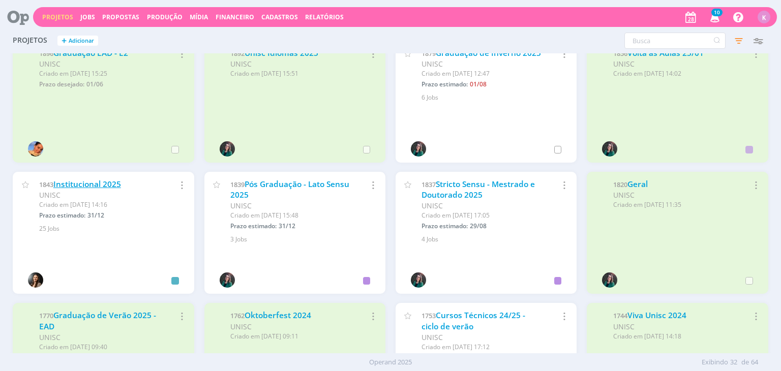
click at [112, 187] on link "Institucional 2025" at bounding box center [87, 184] width 68 height 11
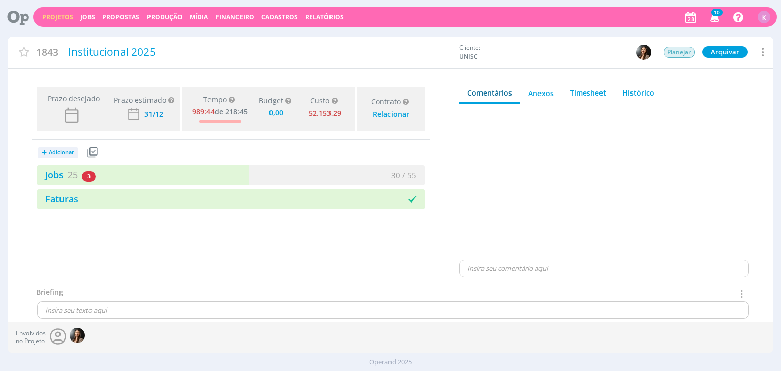
type input "0,00"
